Goal: Information Seeking & Learning: Learn about a topic

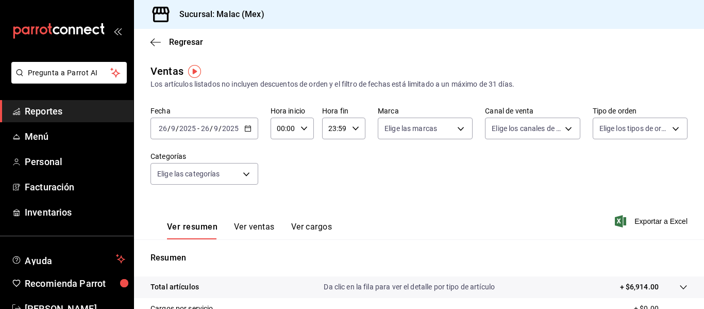
click at [256, 228] on button "Ver ventas" at bounding box center [254, 231] width 41 height 18
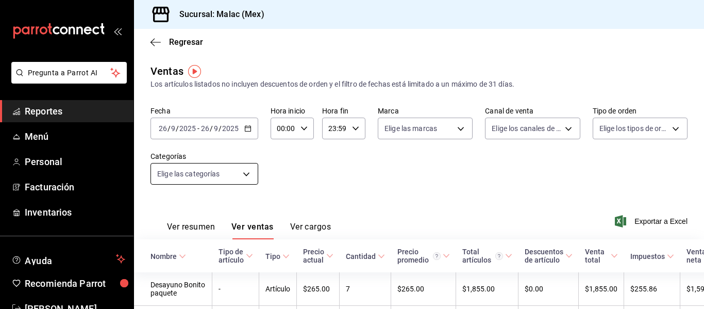
click at [242, 174] on body "Pregunta a Parrot AI Reportes Menú Personal Facturación Inventarios Ayuda Recom…" at bounding box center [352, 154] width 704 height 309
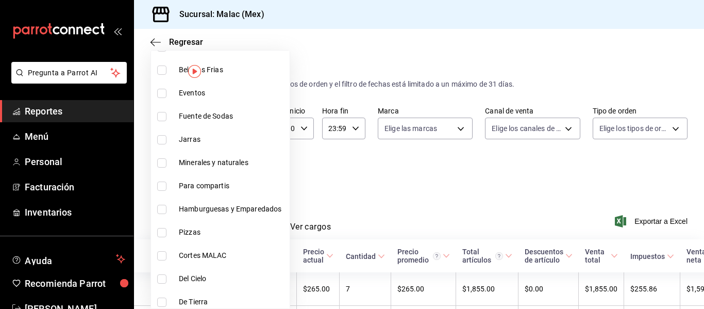
scroll to position [897, 0]
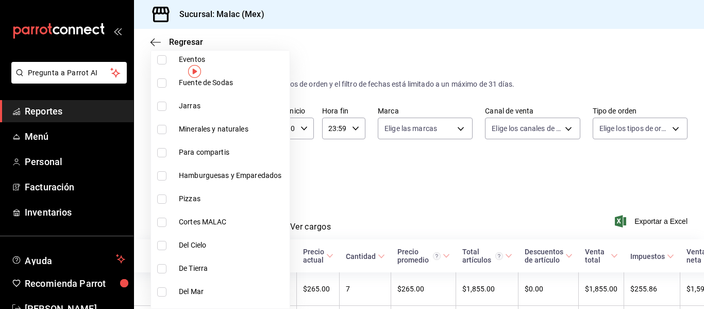
click at [225, 227] on span "Cortes MALAC" at bounding box center [232, 221] width 107 height 11
type input "f7955757-30dd-4f07-b95a-e23fe085b438"
checkbox input "true"
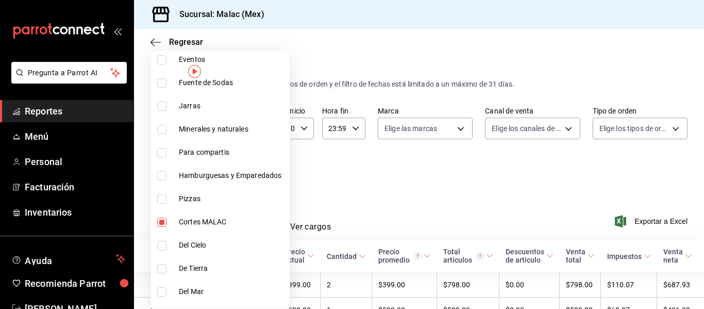
click at [334, 181] on div at bounding box center [352, 154] width 704 height 309
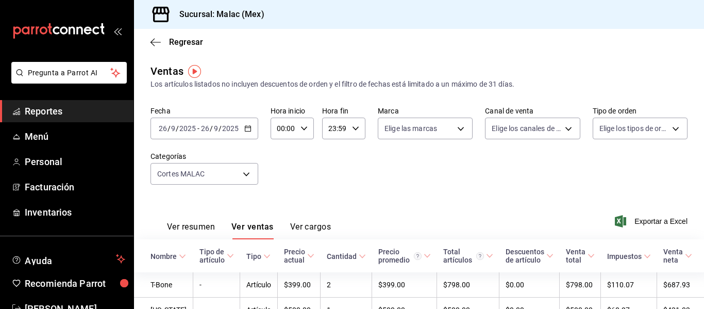
click at [245, 127] on \(Stroke\) "button" at bounding box center [248, 129] width 6 height 6
click at [245, 129] on icon "button" at bounding box center [247, 128] width 7 height 7
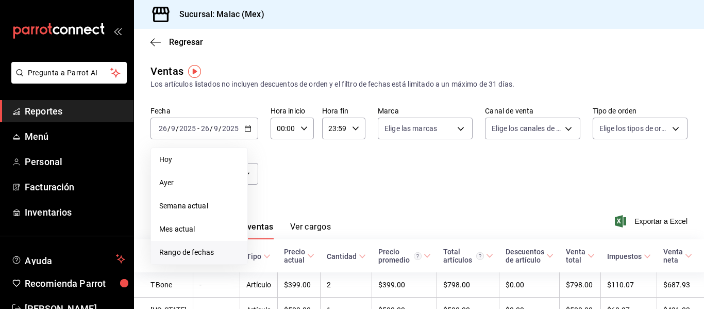
click at [191, 252] on span "Rango de fechas" at bounding box center [199, 252] width 80 height 11
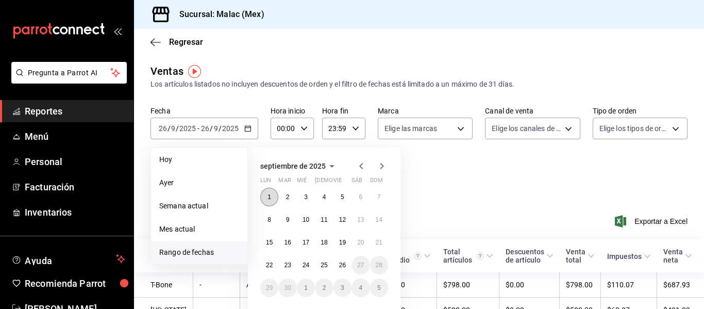
click at [271, 198] on abbr "1" at bounding box center [269, 196] width 4 height 7
click at [327, 263] on abbr "25" at bounding box center [324, 264] width 7 height 7
click at [327, 263] on th "Cantidad" at bounding box center [347, 255] width 52 height 33
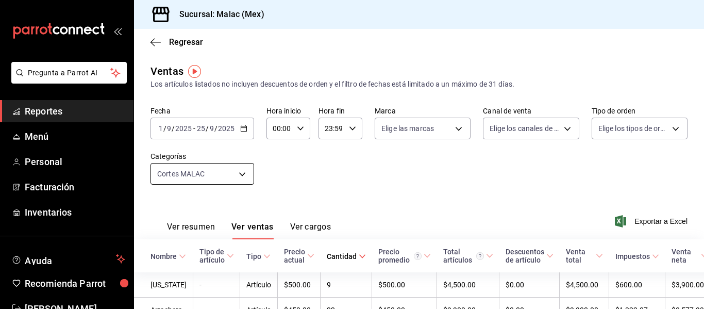
click at [242, 169] on body "Pregunta a Parrot AI Reportes Menú Personal Facturación Inventarios Ayuda Recom…" at bounding box center [352, 154] width 704 height 309
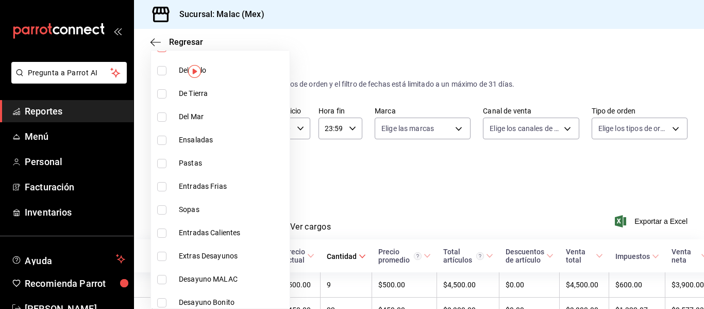
scroll to position [1082, 0]
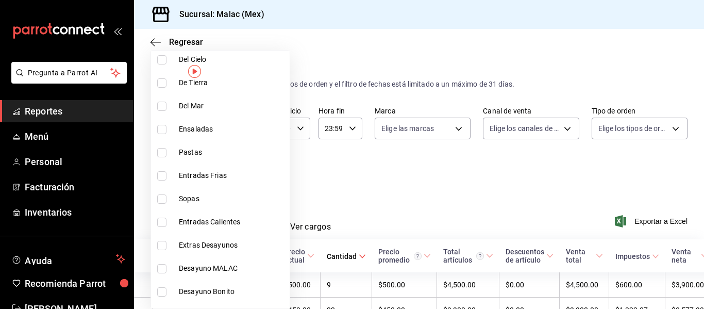
click at [213, 242] on span "Extras Desayunos" at bounding box center [232, 245] width 107 height 11
type input "f7955757-30dd-4f07-b95a-e23fe085b438"
checkbox input "false"
click at [162, 251] on li "Extras Desayunos" at bounding box center [220, 244] width 139 height 23
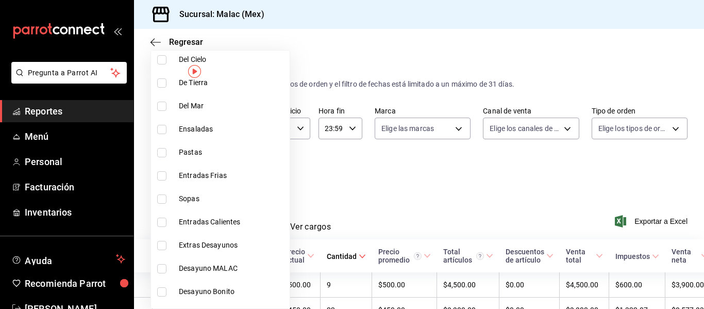
type input "f7955757-30dd-4f07-b95a-e23fe085b438,af988718-a876-435f-b9d4-b99018f8edcb"
checkbox input "true"
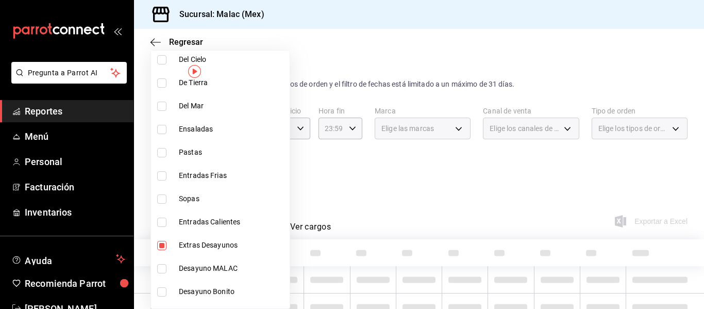
click at [392, 178] on div at bounding box center [352, 154] width 704 height 309
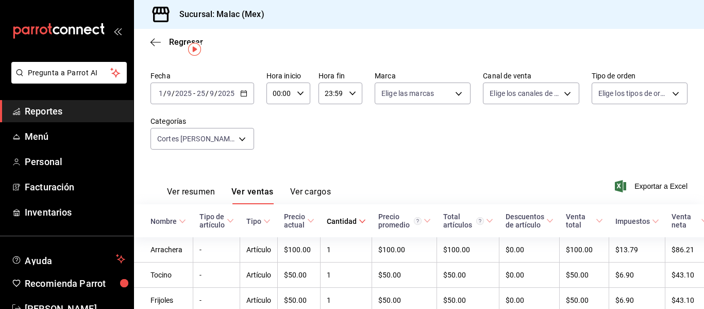
scroll to position [11, 0]
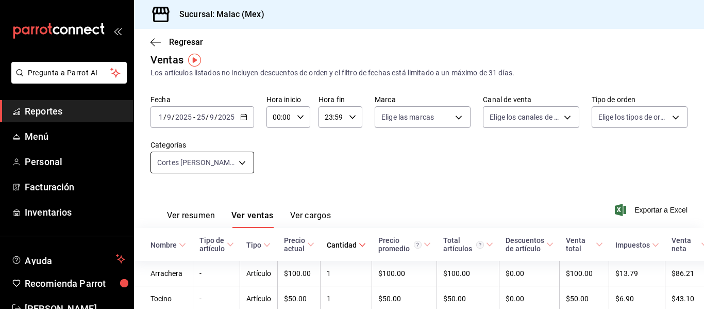
click at [243, 163] on body "Pregunta a Parrot AI Reportes Menú Personal Facturación Inventarios Ayuda Recom…" at bounding box center [352, 154] width 704 height 309
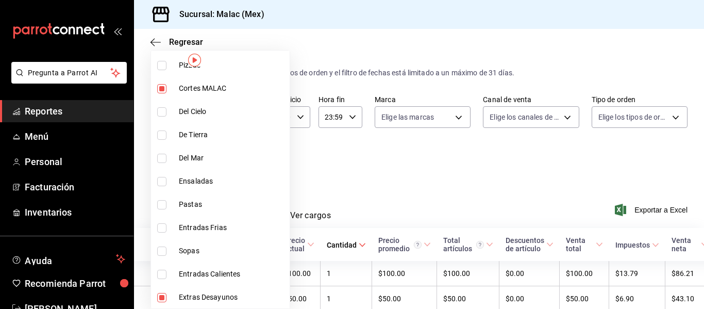
scroll to position [1031, 0]
click at [162, 92] on input "checkbox" at bounding box center [161, 87] width 9 height 9
checkbox input "false"
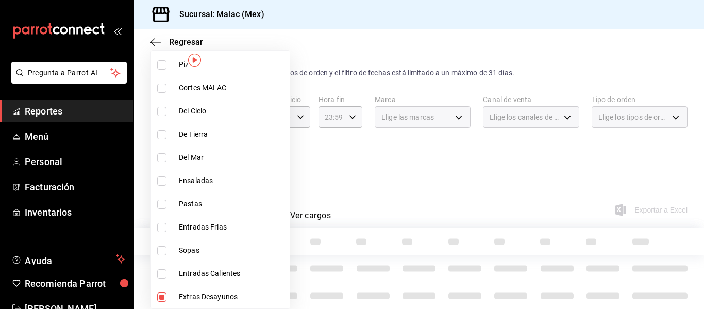
click at [330, 170] on div at bounding box center [352, 154] width 704 height 309
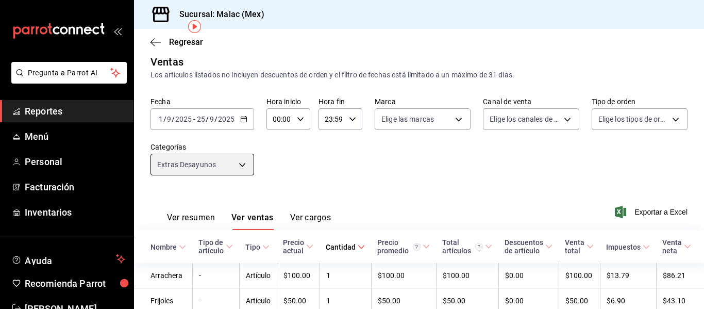
scroll to position [61, 0]
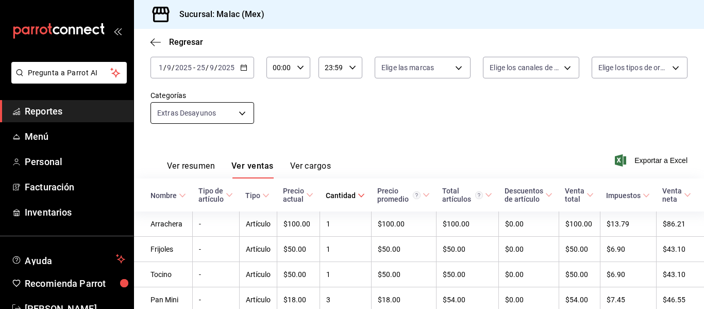
click at [238, 110] on body "Pregunta a Parrot AI Reportes Menú Personal Facturación Inventarios Ayuda Recom…" at bounding box center [352, 154] width 704 height 309
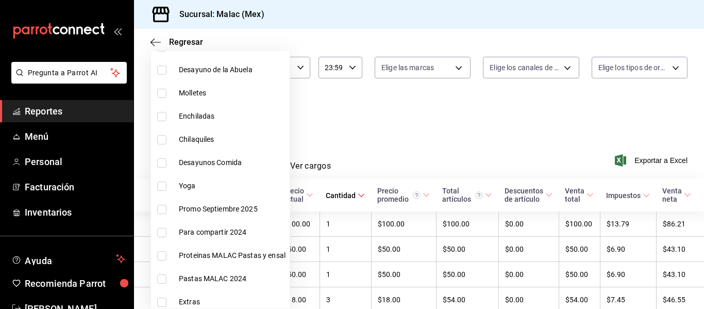
scroll to position [1495, 0]
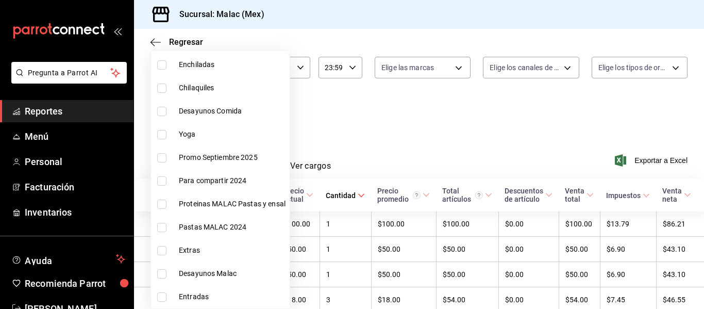
click at [221, 250] on span "Extras" at bounding box center [232, 250] width 107 height 11
type input "af988718-a876-435f-b9d4-b99018f8edcb,4b5ee0c0-dff6-4e02-8b0a-05ae52b92549"
checkbox input "true"
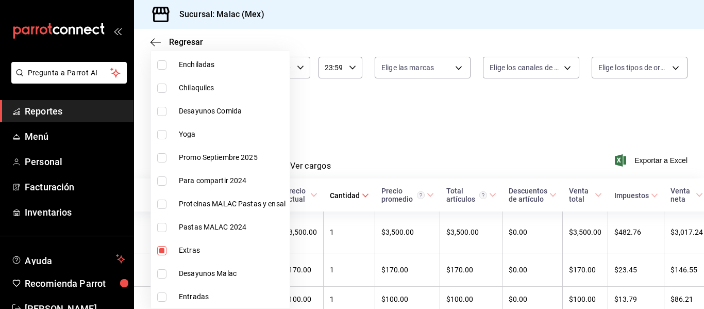
click at [445, 131] on div at bounding box center [352, 154] width 704 height 309
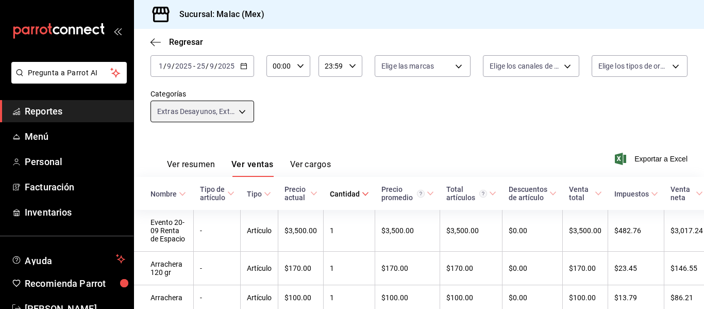
scroll to position [61, 0]
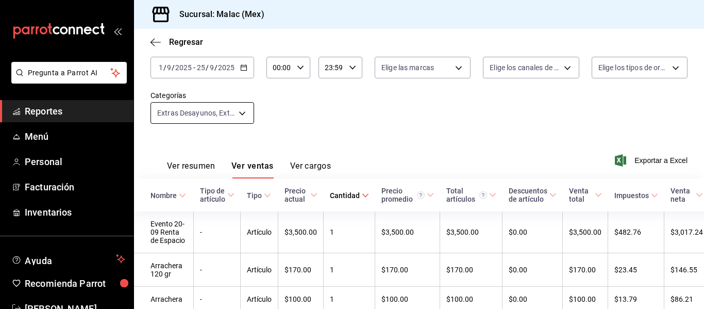
click at [240, 119] on body "Pregunta a Parrot AI Reportes Menú Personal Facturación Inventarios Ayuda Recom…" at bounding box center [352, 154] width 704 height 309
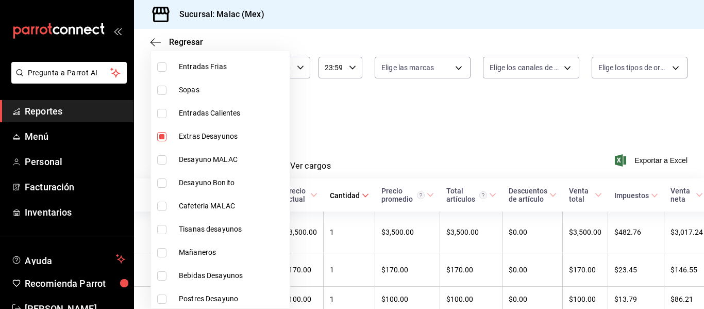
scroll to position [1134, 0]
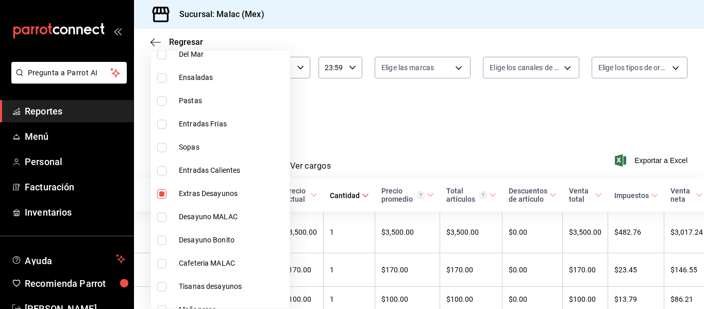
click at [222, 198] on span "Extras Desayunos" at bounding box center [232, 193] width 107 height 11
type input "4b5ee0c0-dff6-4e02-8b0a-05ae52b92549"
checkbox input "false"
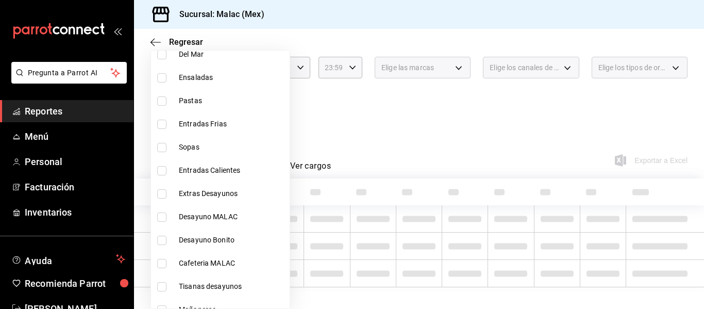
click at [341, 123] on div at bounding box center [352, 154] width 704 height 309
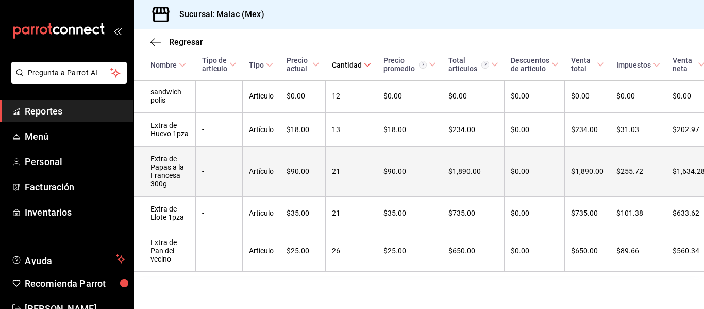
scroll to position [1111, 0]
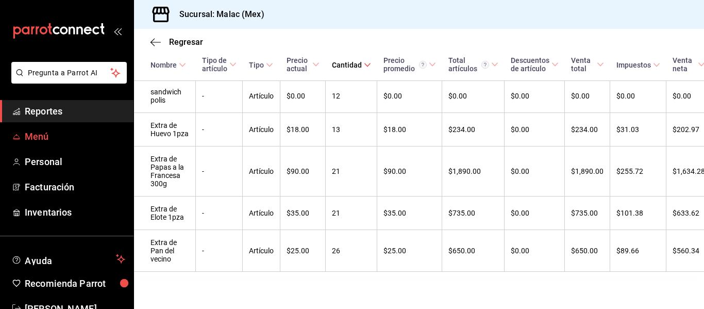
click at [37, 131] on span "Menú" at bounding box center [75, 136] width 100 height 14
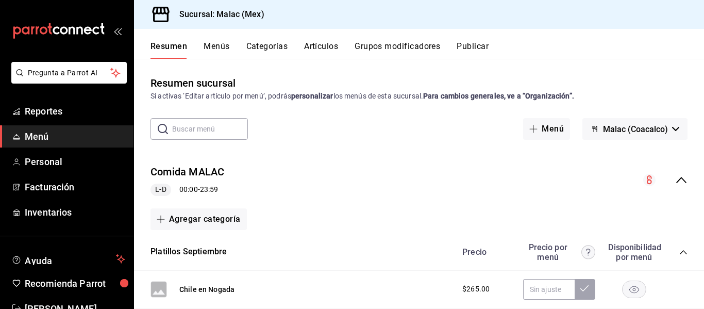
click at [281, 49] on button "Categorías" at bounding box center [267, 50] width 42 height 18
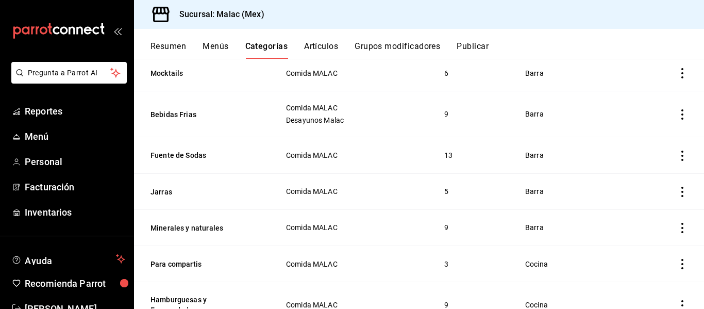
scroll to position [1348, 0]
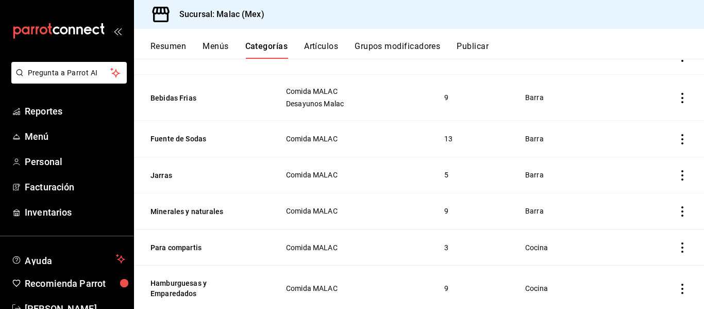
click at [400, 53] on button "Grupos modificadores" at bounding box center [398, 50] width 86 height 18
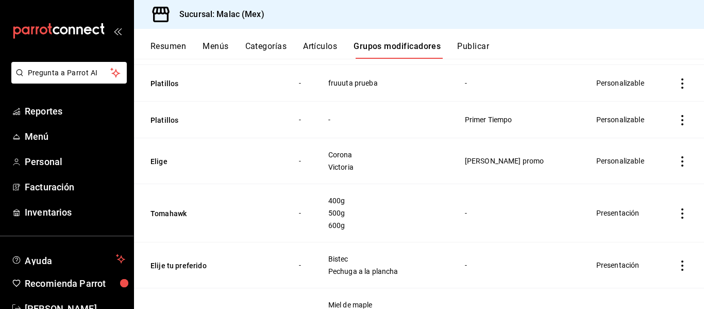
scroll to position [3453, 0]
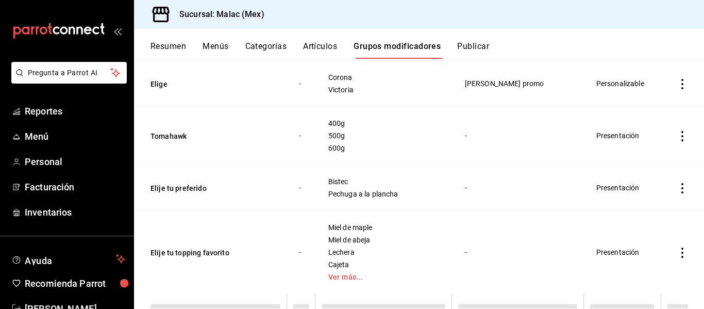
click at [317, 44] on button "Artículos" at bounding box center [320, 50] width 34 height 18
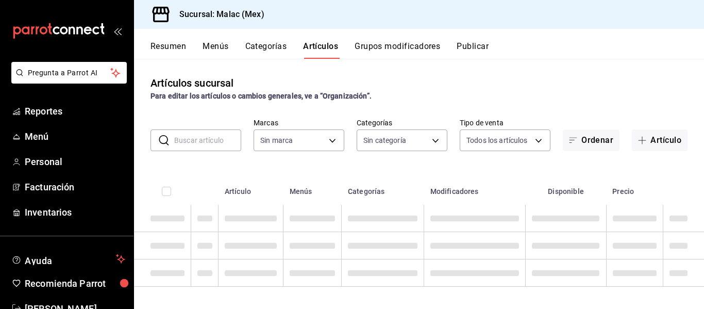
type input "68cda390-11aa-4088-a87d-1ba274343c49"
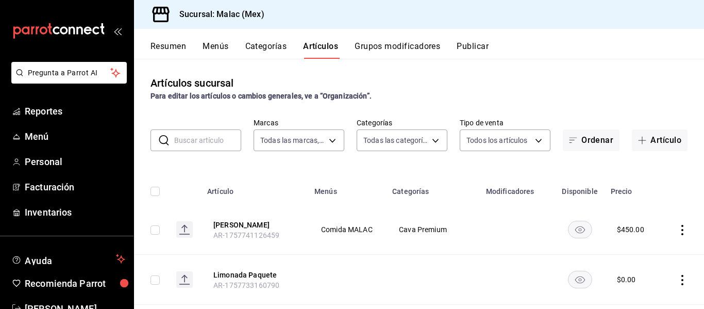
type input "e8c8f90d-831c-4002-a567-4306ff134b11,c6b4b0ef-2f0d-41c3-a14d-3c93dda63d90,f01e7…"
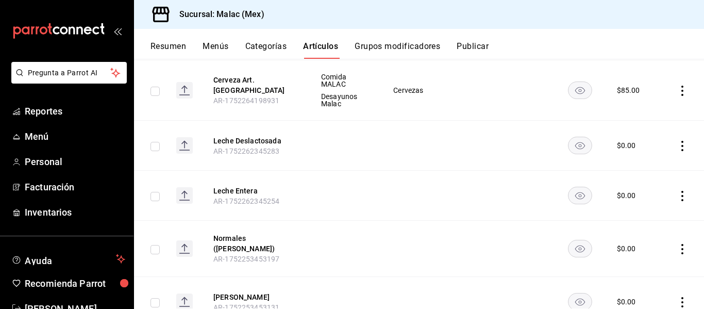
scroll to position [2983, 0]
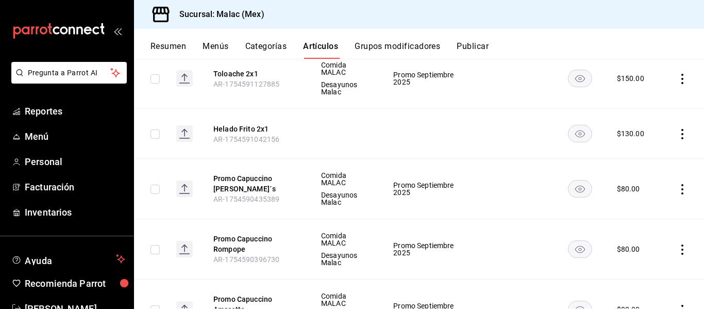
scroll to position [1540, 0]
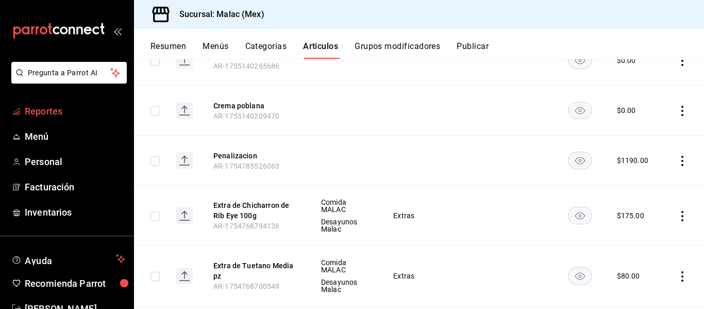
click at [49, 112] on span "Reportes" at bounding box center [75, 111] width 100 height 14
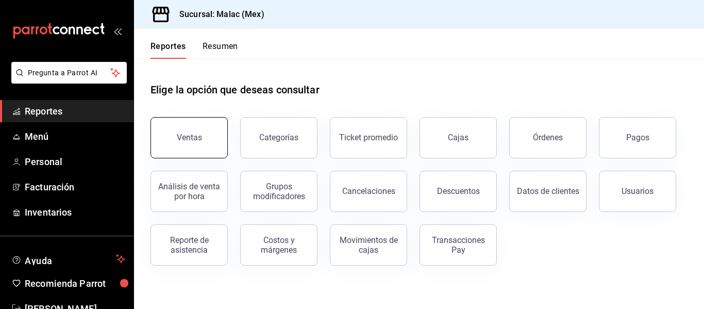
click at [213, 136] on button "Ventas" at bounding box center [188, 137] width 77 height 41
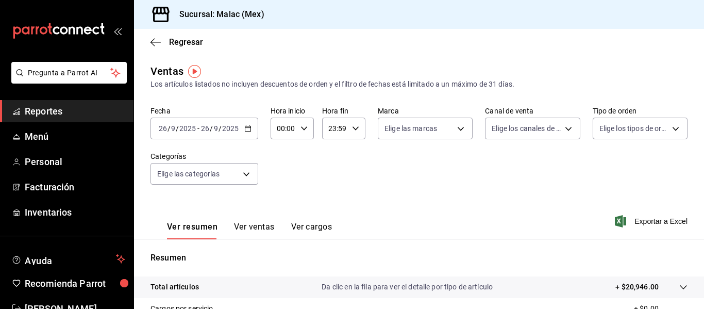
click at [247, 130] on icon "button" at bounding box center [247, 128] width 7 height 7
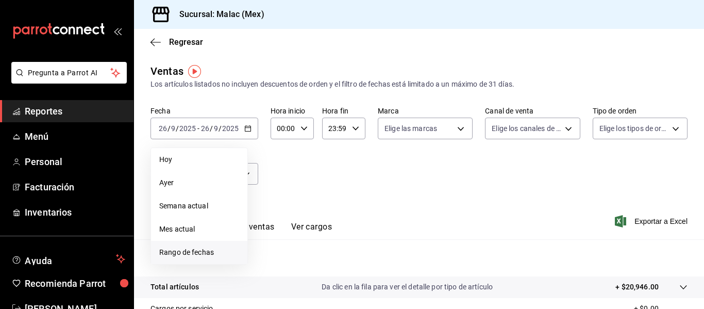
click at [202, 249] on span "Rango de fechas" at bounding box center [199, 252] width 80 height 11
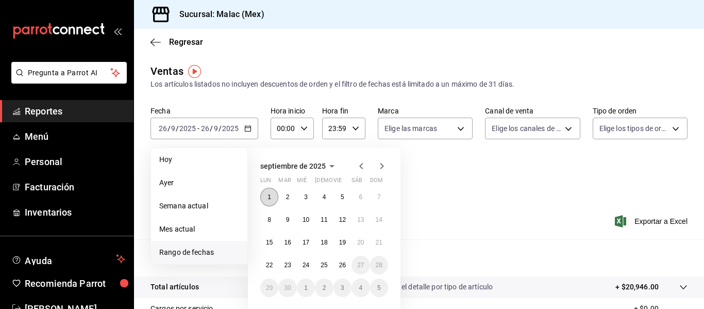
click at [267, 198] on button "1" at bounding box center [269, 197] width 18 height 19
click at [324, 264] on abbr "25" at bounding box center [324, 264] width 7 height 7
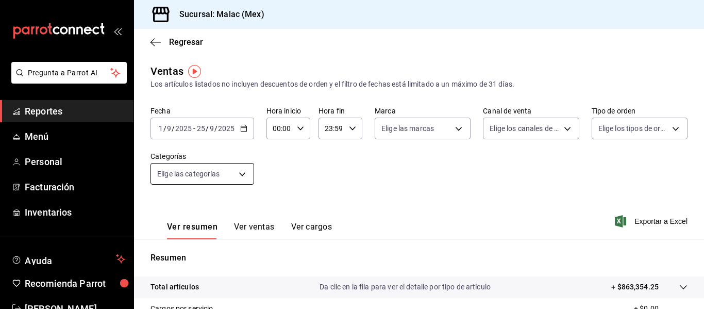
click at [239, 178] on body "Pregunta a Parrot AI Reportes Menú Personal Facturación Inventarios Ayuda Recom…" at bounding box center [352, 154] width 704 height 309
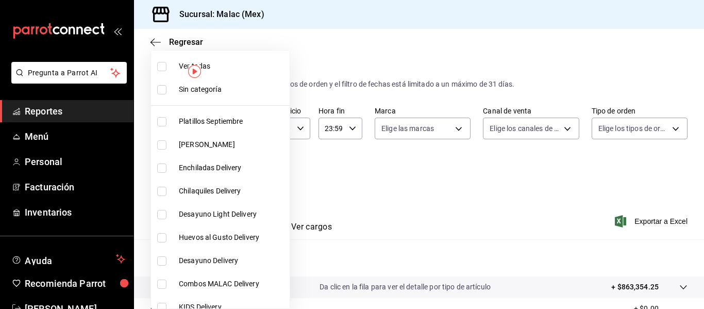
click at [163, 164] on input "checkbox" at bounding box center [161, 167] width 9 height 9
checkbox input "true"
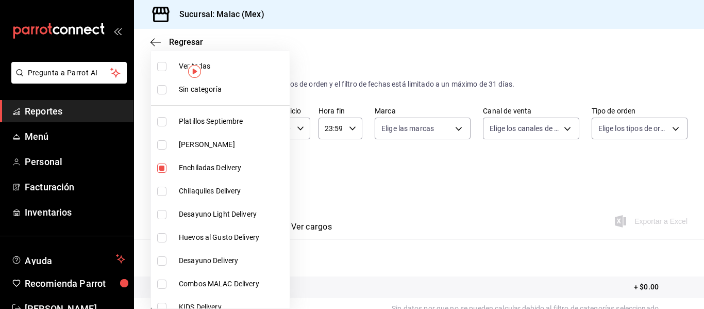
click at [192, 190] on span "Chilaquiles Delivery" at bounding box center [232, 191] width 107 height 11
type input "f01e7ccd-f52f-4a97-b189-9dff87216b39,2fcd0f70-dd15-4bd7-b46c-178138133817"
checkbox input "true"
click at [346, 161] on div at bounding box center [352, 154] width 704 height 309
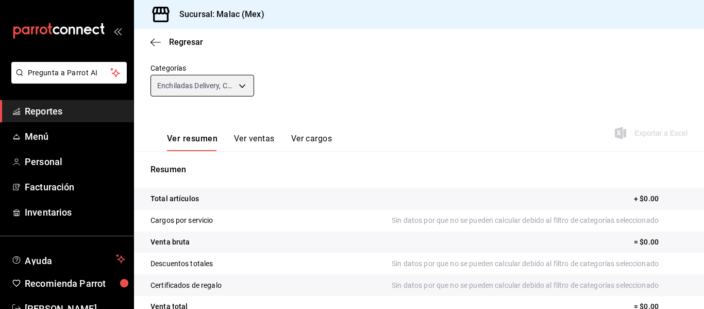
scroll to position [82, 0]
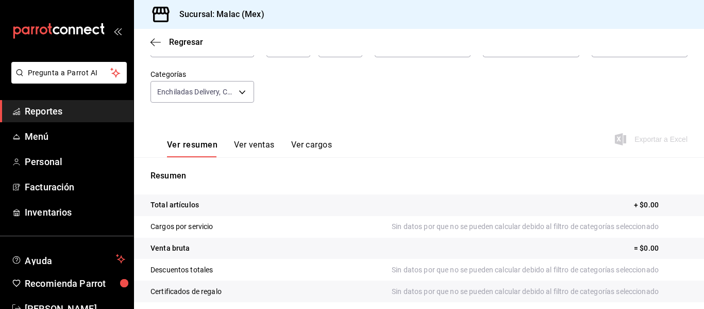
click at [260, 147] on button "Ver ventas" at bounding box center [254, 149] width 41 height 18
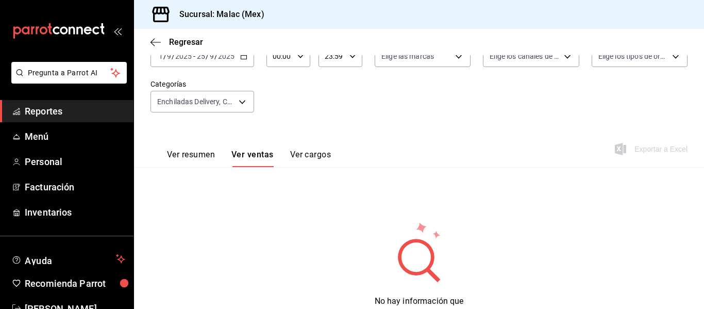
scroll to position [82, 0]
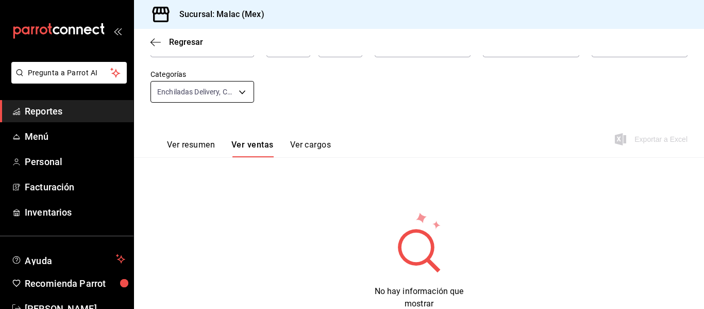
click at [238, 92] on body "Pregunta a Parrot AI Reportes Menú Personal Facturación Inventarios Ayuda Recom…" at bounding box center [352, 154] width 704 height 309
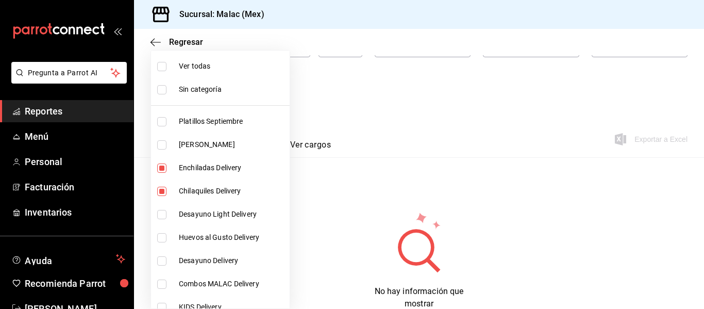
click at [162, 191] on input "checkbox" at bounding box center [161, 191] width 9 height 9
checkbox input "false"
type input "f01e7ccd-f52f-4a97-b189-9dff87216b39"
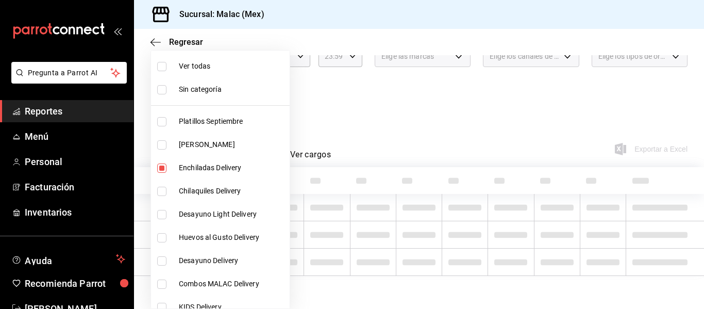
scroll to position [72, 0]
click at [165, 169] on input "checkbox" at bounding box center [161, 167] width 9 height 9
checkbox input "false"
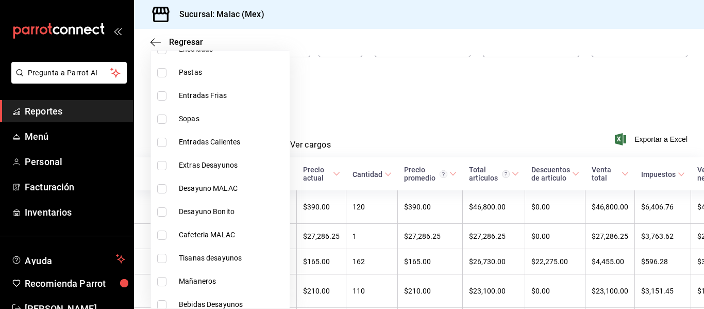
scroll to position [1185, 0]
click at [167, 167] on label at bounding box center [163, 165] width 13 height 9
click at [166, 167] on input "checkbox" at bounding box center [161, 165] width 9 height 9
checkbox input "false"
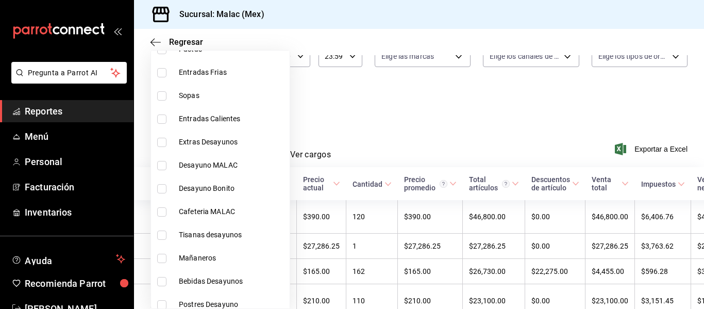
scroll to position [82, 0]
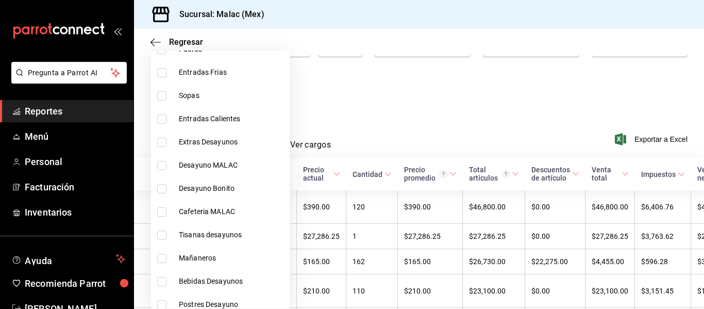
click at [161, 166] on input "checkbox" at bounding box center [161, 165] width 9 height 9
checkbox input "true"
type input "2cffe92c-a7c1-48a6-bf52-34bc52d210d6"
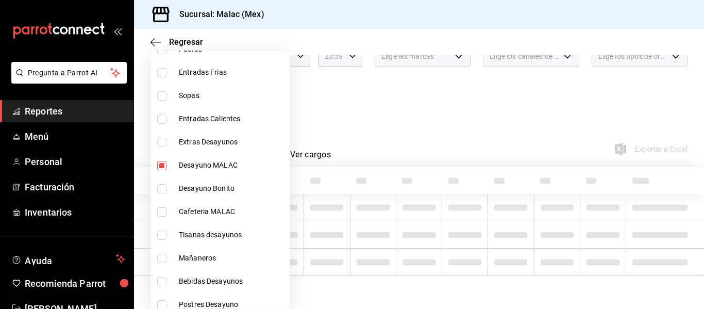
scroll to position [72, 0]
click at [159, 187] on input "checkbox" at bounding box center [161, 188] width 9 height 9
checkbox input "true"
type input "2cffe92c-a7c1-48a6-bf52-34bc52d210d6,4d469a60-a433-47d3-a5fe-8e2feb71a720"
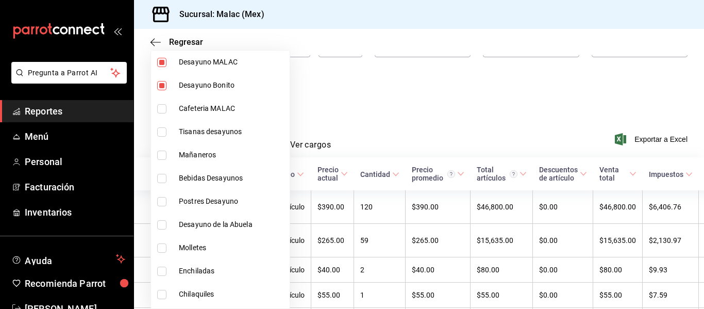
scroll to position [1340, 0]
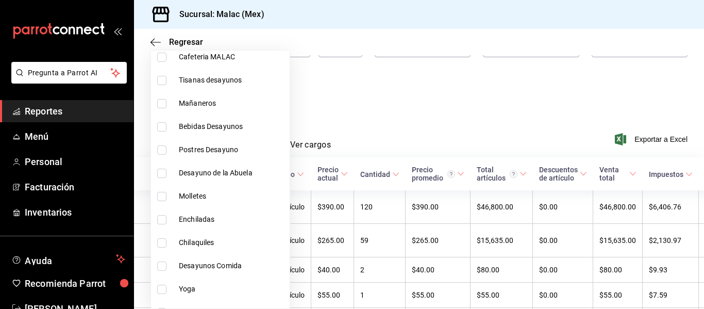
click at [163, 173] on input "checkbox" at bounding box center [161, 173] width 9 height 9
checkbox input "true"
type input "2cffe92c-a7c1-48a6-bf52-34bc52d210d6,4d469a60-a433-47d3-a5fe-8e2feb71a720,d84ad…"
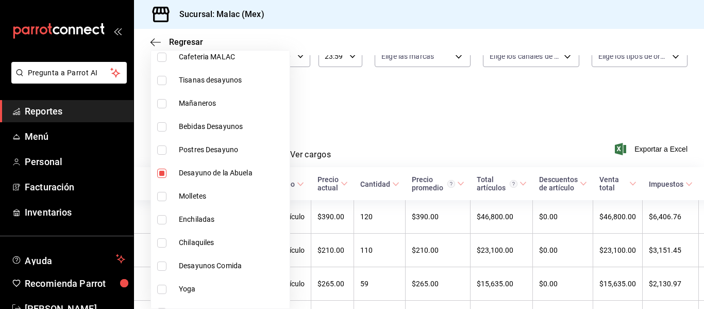
scroll to position [82, 0]
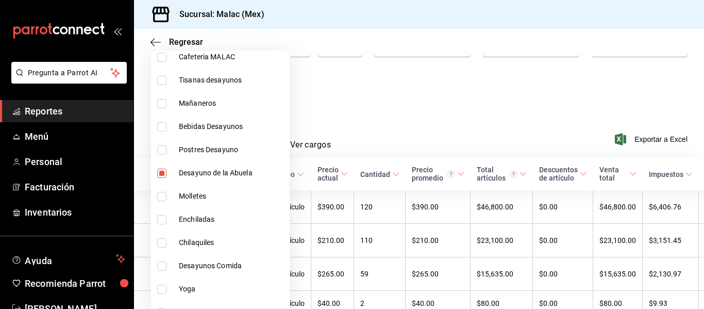
click at [163, 173] on input "checkbox" at bounding box center [161, 173] width 9 height 9
checkbox input "false"
type input "2cffe92c-a7c1-48a6-bf52-34bc52d210d6,4d469a60-a433-47d3-a5fe-8e2feb71a720"
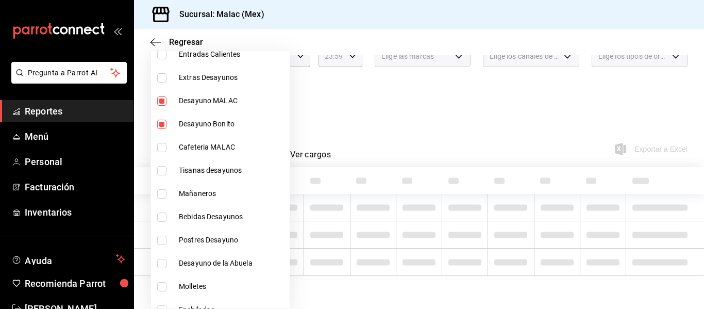
scroll to position [1237, 0]
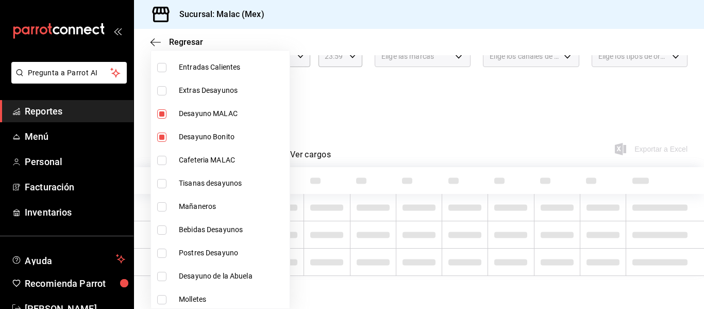
click at [166, 137] on input "checkbox" at bounding box center [161, 136] width 9 height 9
checkbox input "false"
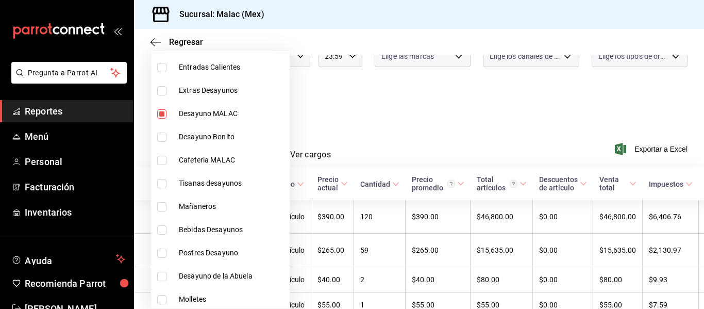
type input "2cffe92c-a7c1-48a6-bf52-34bc52d210d6"
click at [162, 115] on input "checkbox" at bounding box center [161, 113] width 9 height 9
checkbox input "false"
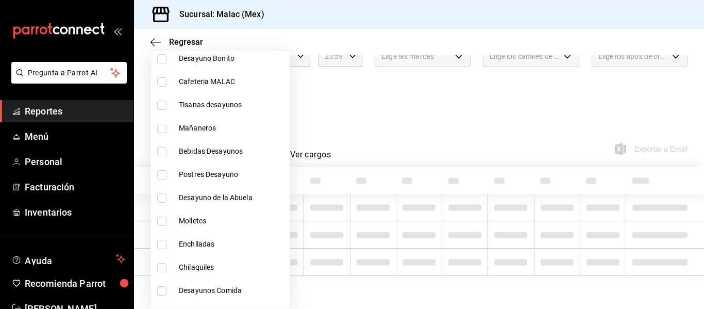
scroll to position [1340, 0]
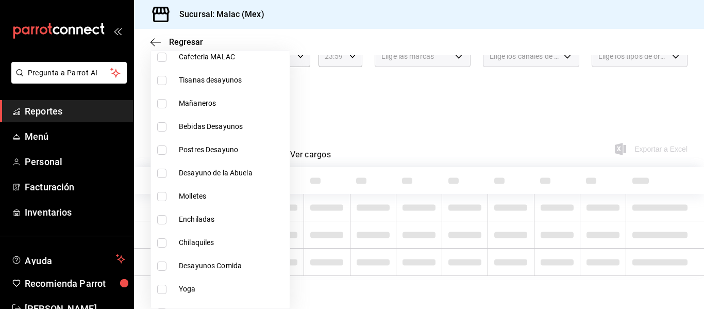
click at [161, 220] on input "checkbox" at bounding box center [161, 219] width 9 height 9
checkbox input "true"
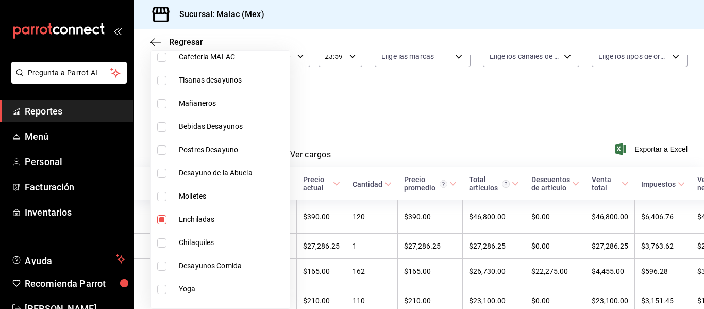
type input "c3fd5d72-a3fb-40ff-bb02-d08b2a1b9201"
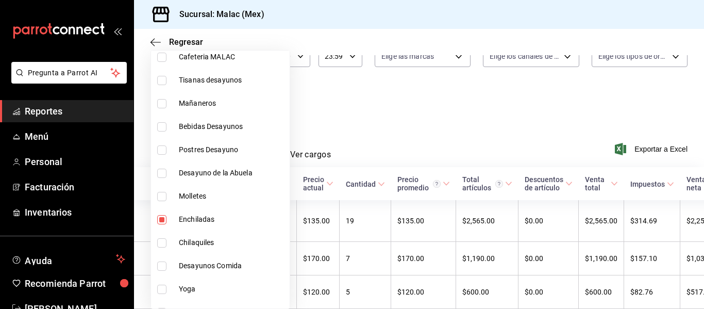
scroll to position [82, 0]
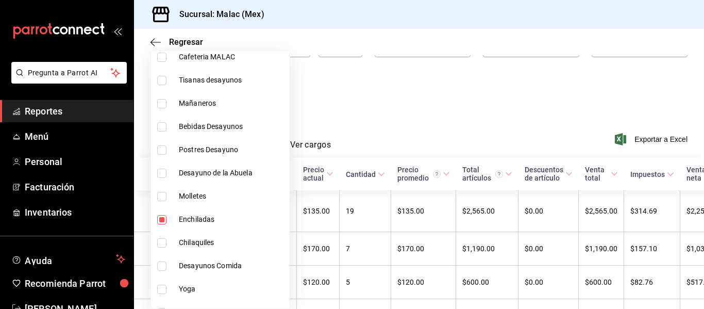
click at [164, 244] on input "checkbox" at bounding box center [161, 242] width 9 height 9
checkbox input "true"
type input "c3fd5d72-a3fb-40ff-bb02-d08b2a1b9201,328b6272-3206-495c-9b43-4bdab45913f6"
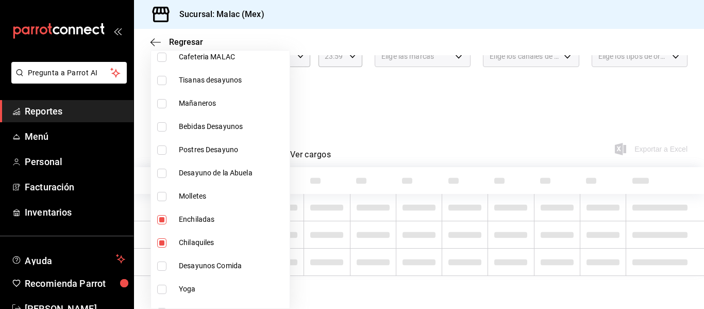
scroll to position [72, 0]
click at [388, 114] on div at bounding box center [352, 154] width 704 height 309
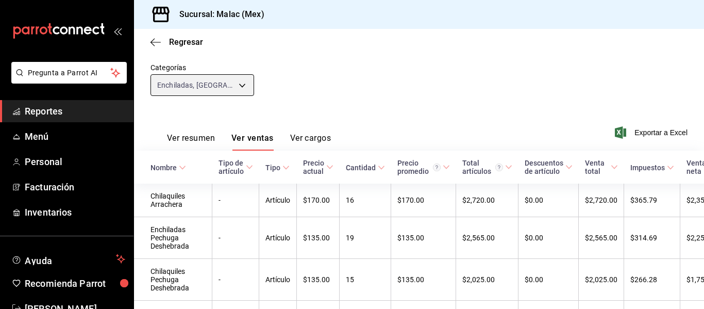
scroll to position [0, 0]
